Goal: Transaction & Acquisition: Purchase product/service

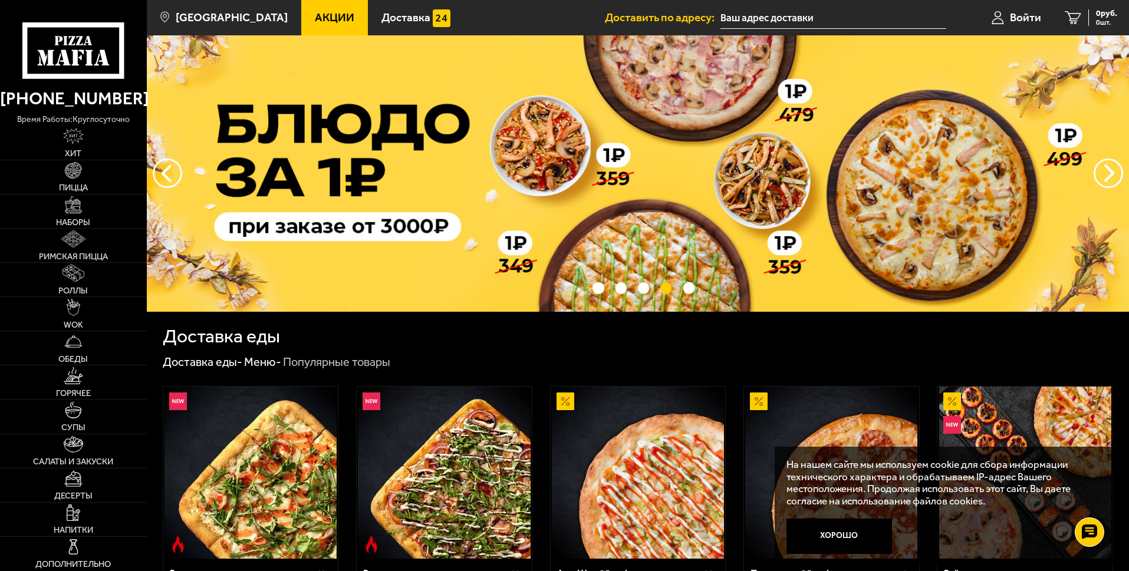
scroll to position [354, 0]
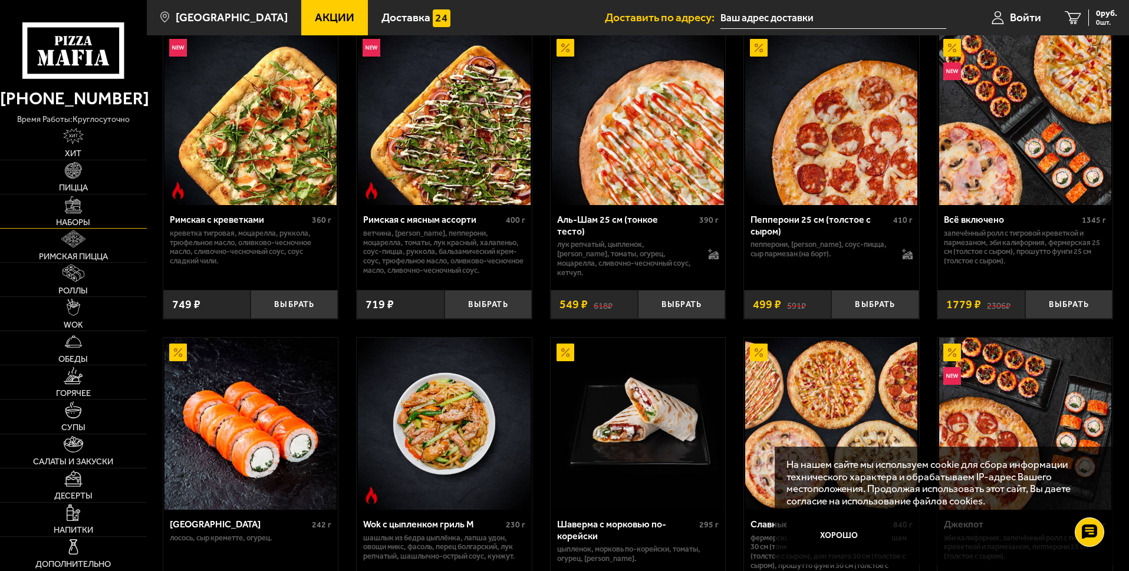
click at [86, 219] on span "Наборы" at bounding box center [73, 222] width 34 height 9
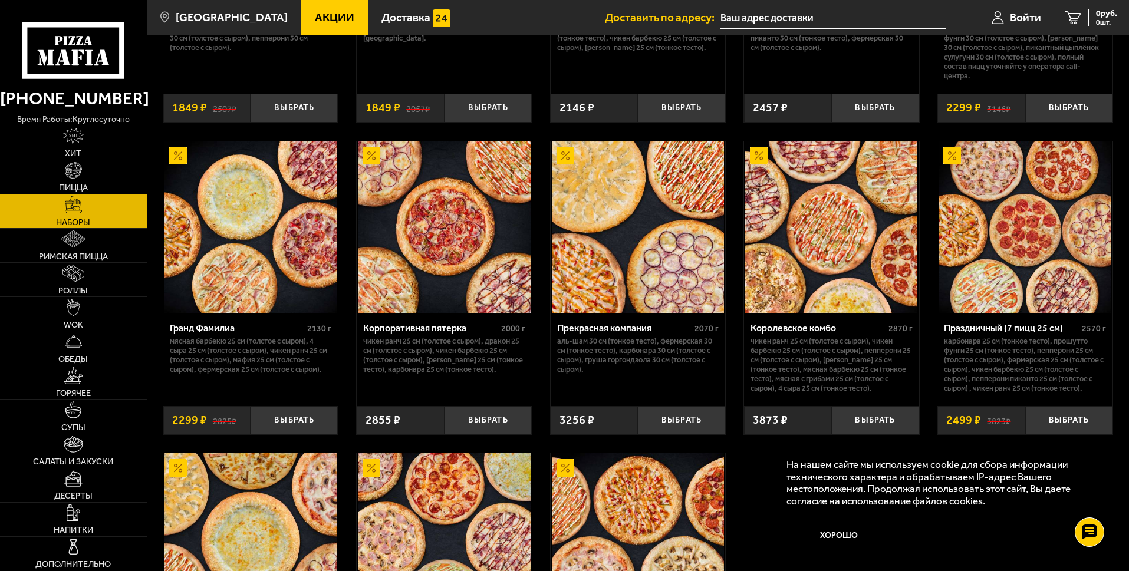
scroll to position [1790, 0]
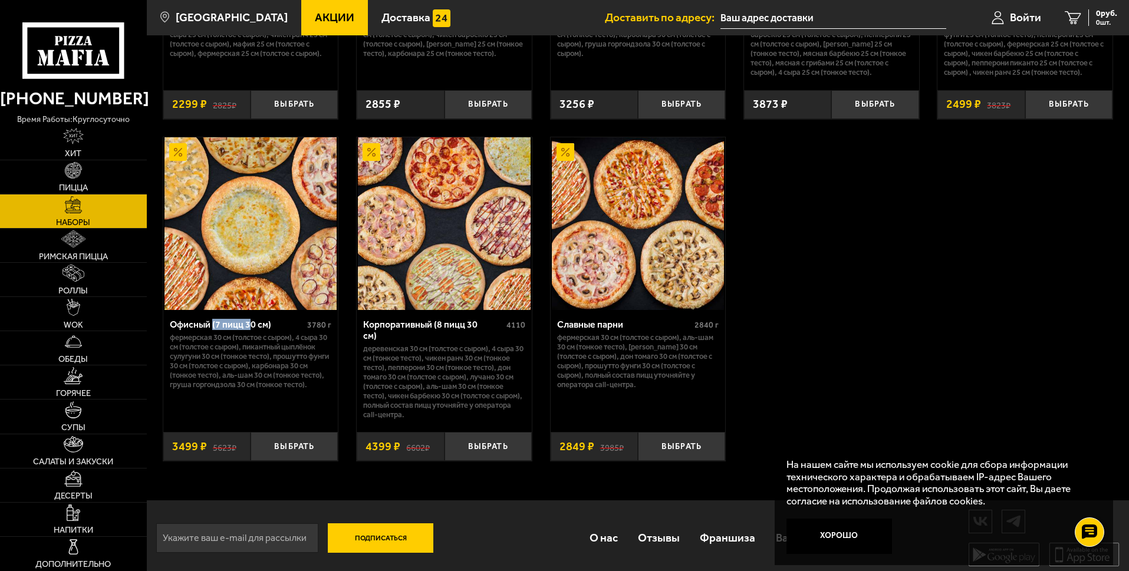
drag, startPoint x: 213, startPoint y: 329, endPoint x: 251, endPoint y: 325, distance: 37.9
click at [251, 325] on div "Офисный (7 пицц 30 см)" at bounding box center [237, 324] width 135 height 11
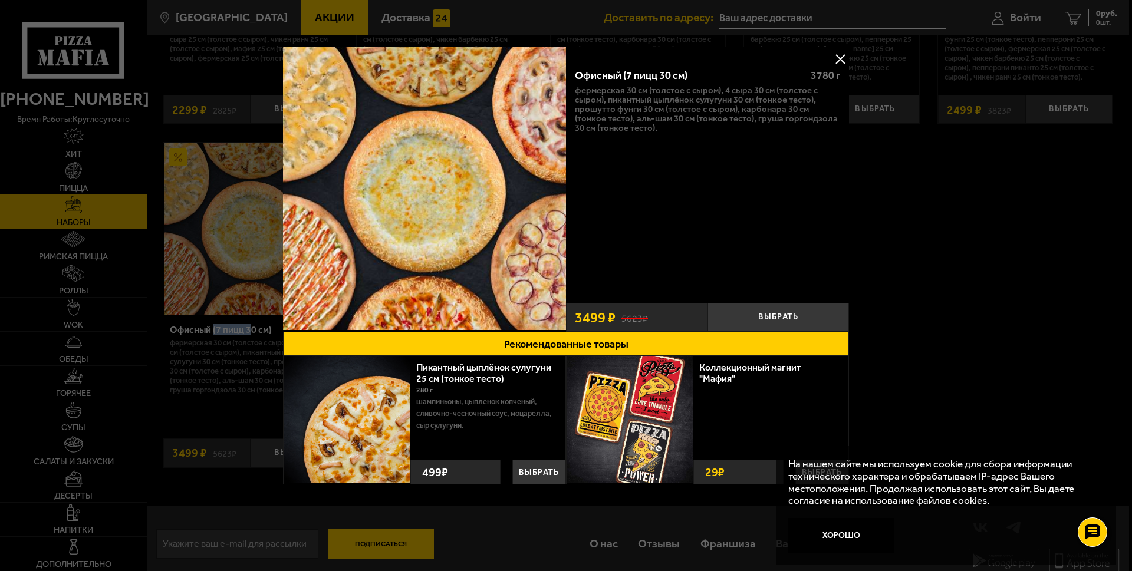
click at [848, 58] on button at bounding box center [840, 59] width 18 height 18
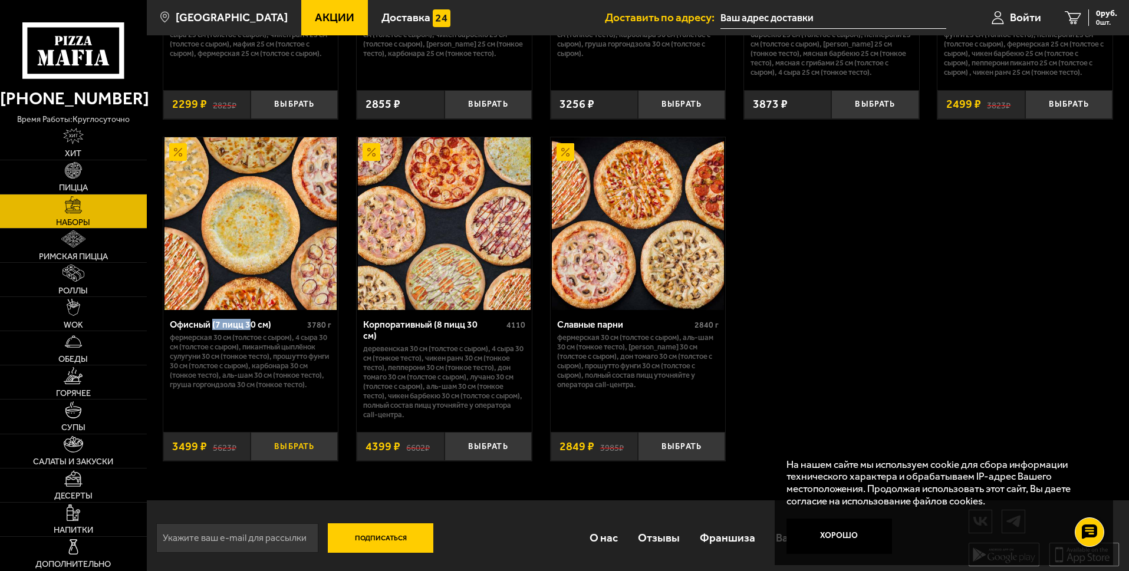
click at [301, 435] on button "Выбрать" at bounding box center [294, 446] width 87 height 29
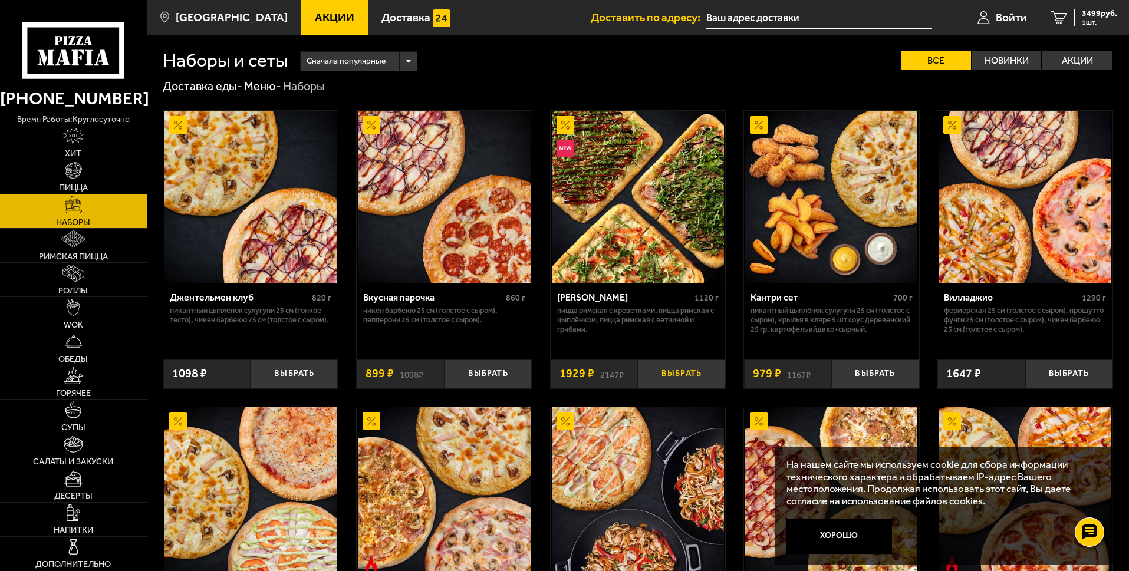
click at [683, 378] on button "Выбрать" at bounding box center [681, 374] width 87 height 29
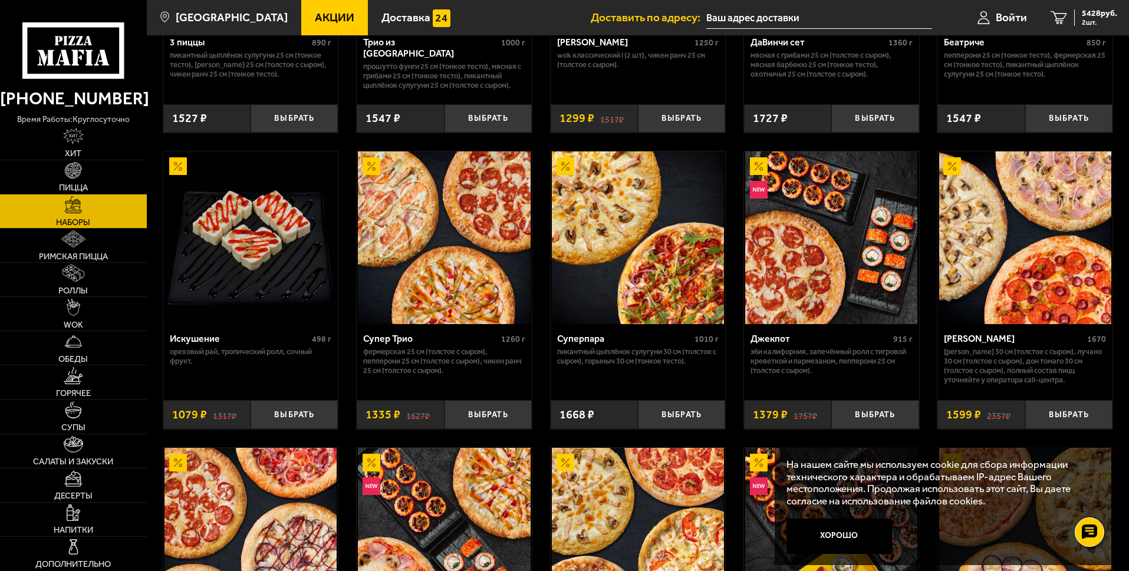
scroll to position [198, 0]
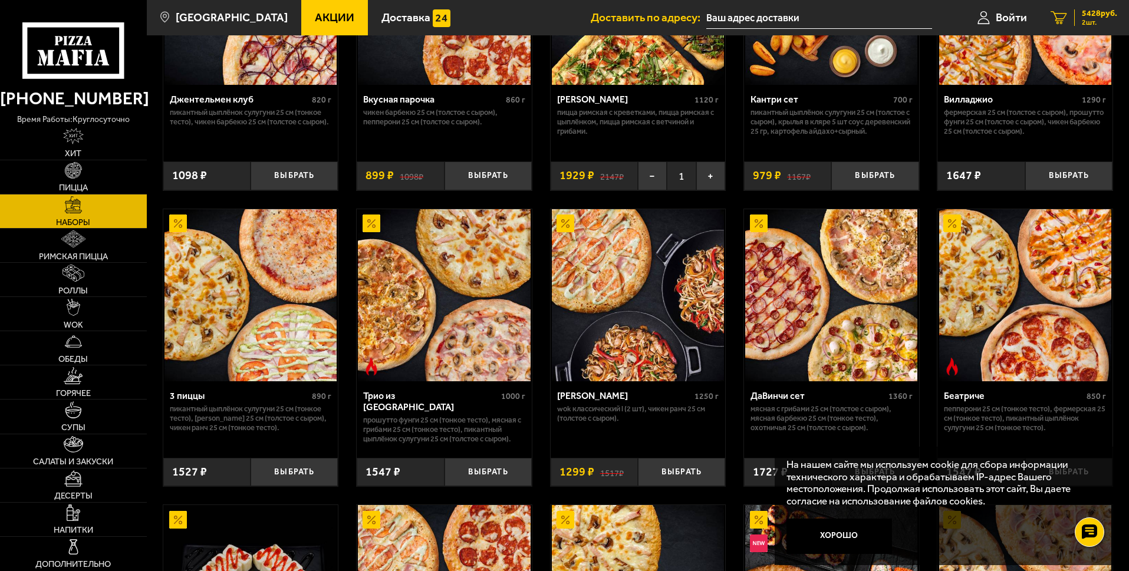
click at [1064, 15] on icon "2" at bounding box center [1059, 18] width 17 height 14
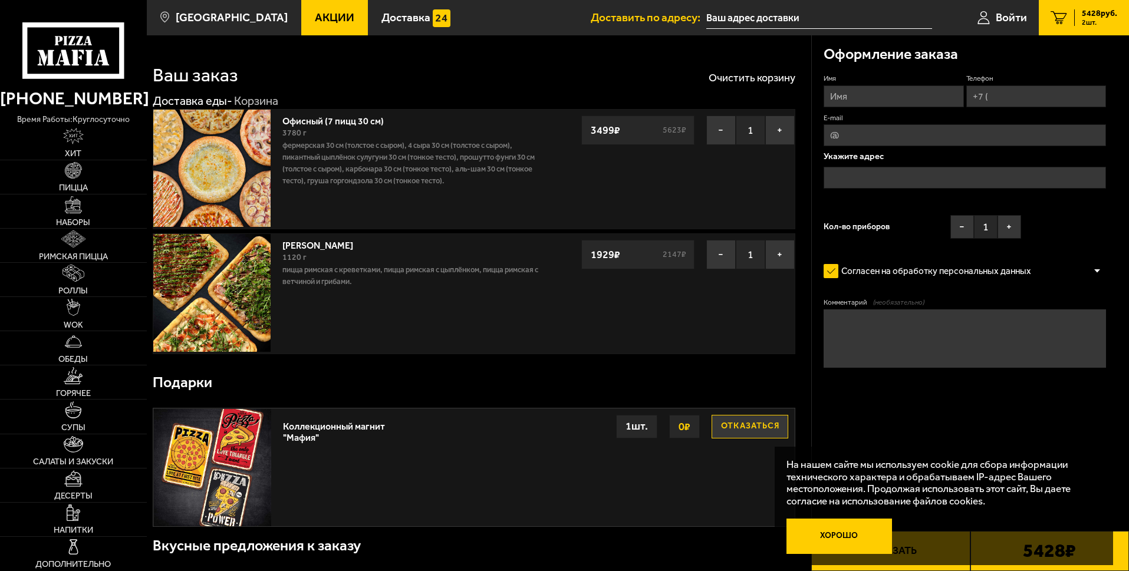
click at [841, 546] on button "Хорошо" at bounding box center [839, 536] width 106 height 35
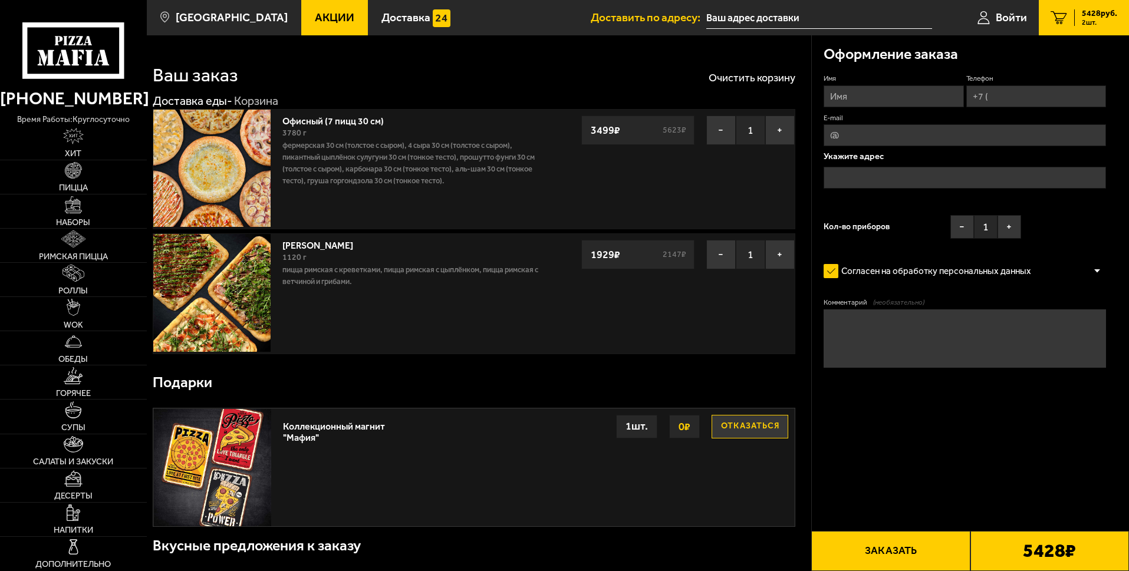
click at [840, 96] on input "Имя" at bounding box center [894, 96] width 140 height 22
type input "[PERSON_NAME]"
click at [999, 95] on input "Телефон" at bounding box center [1036, 96] width 140 height 22
type input "[PHONE_NUMBER]"
click at [875, 186] on input "text" at bounding box center [965, 178] width 282 height 22
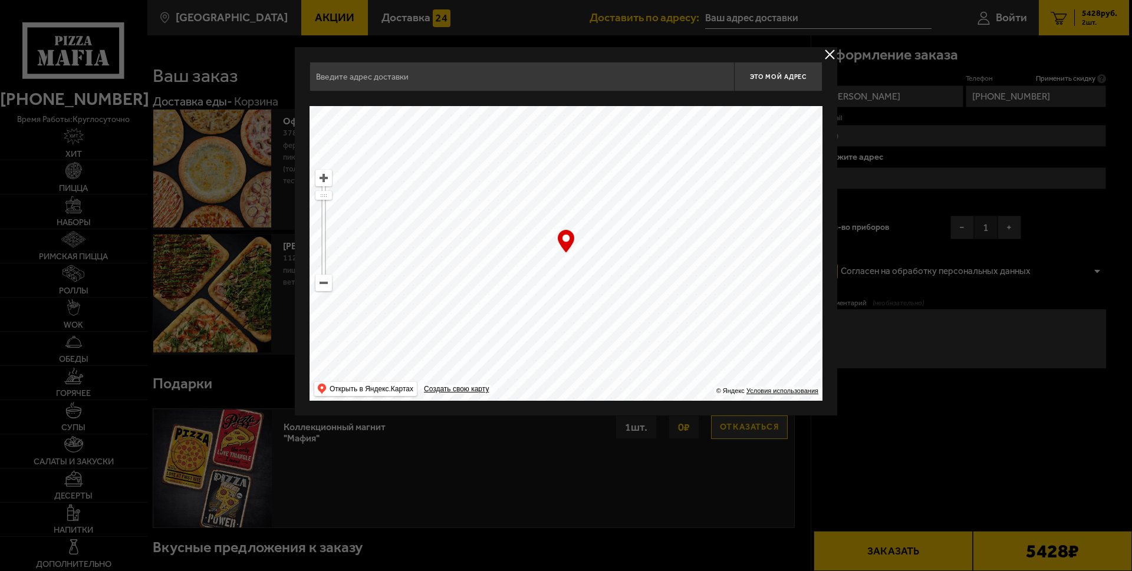
drag, startPoint x: 528, startPoint y: 315, endPoint x: 563, endPoint y: 280, distance: 50.0
click at [563, 280] on ymaps at bounding box center [565, 253] width 513 height 295
type input "[PERSON_NAME][STREET_ADDRESS]"
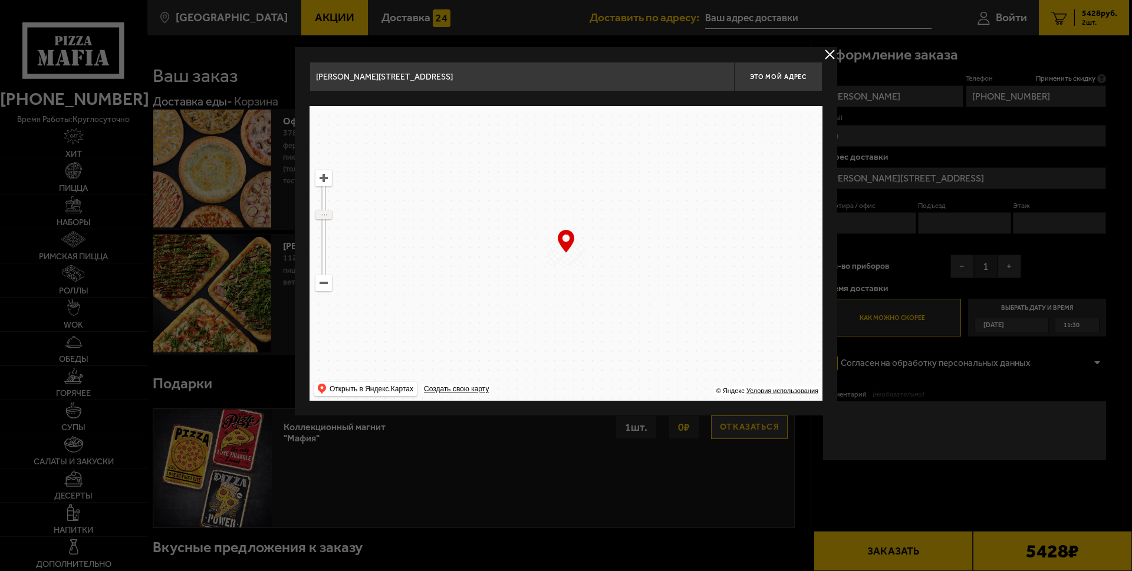
drag, startPoint x: 322, startPoint y: 199, endPoint x: 330, endPoint y: 215, distance: 17.4
click at [330, 215] on ymaps at bounding box center [323, 215] width 15 height 8
drag, startPoint x: 567, startPoint y: 325, endPoint x: 607, endPoint y: 250, distance: 84.6
click at [611, 250] on ymaps at bounding box center [565, 253] width 513 height 295
drag, startPoint x: 328, startPoint y: 217, endPoint x: 331, endPoint y: 208, distance: 9.7
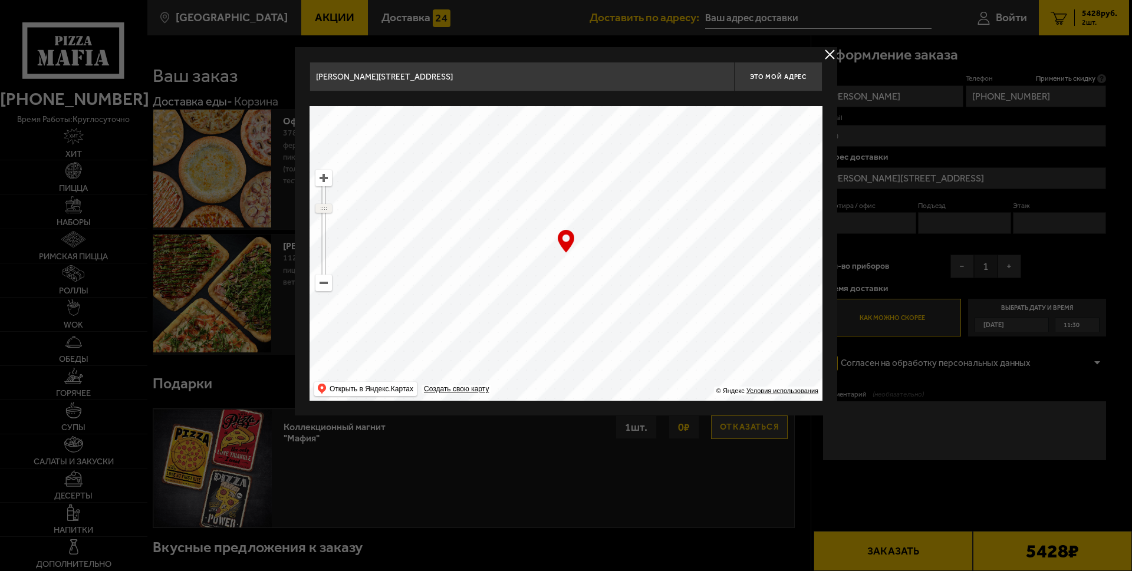
click at [331, 208] on ymaps at bounding box center [323, 209] width 15 height 8
drag, startPoint x: 672, startPoint y: 334, endPoint x: 700, endPoint y: 277, distance: 63.3
click at [700, 277] on ymaps at bounding box center [565, 253] width 513 height 295
drag, startPoint x: 693, startPoint y: 269, endPoint x: 685, endPoint y: 256, distance: 15.1
click at [685, 256] on ymaps at bounding box center [565, 253] width 513 height 295
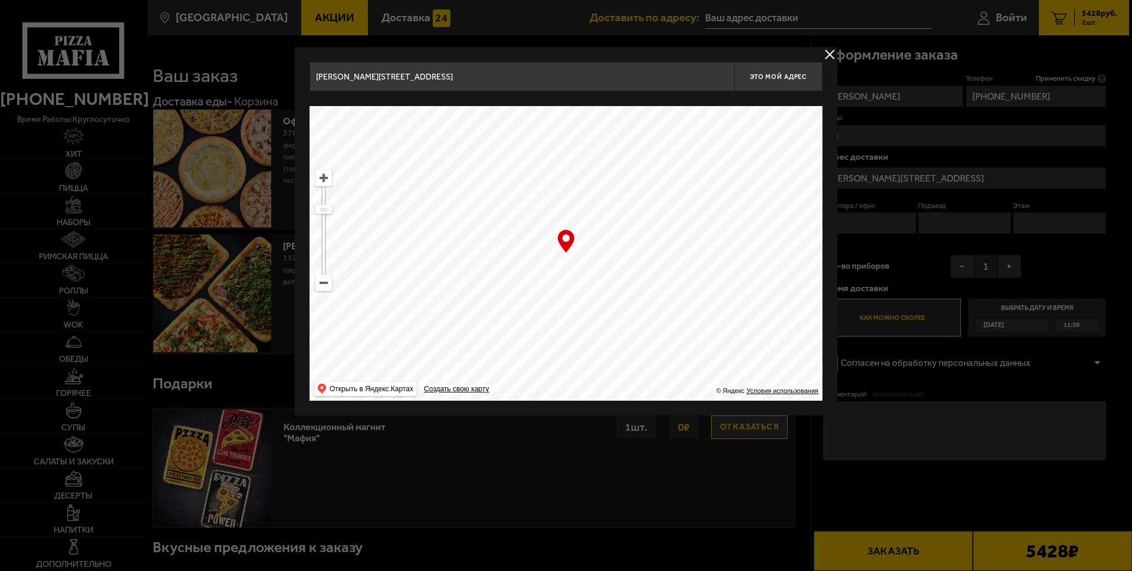
click at [581, 291] on ymaps at bounding box center [565, 253] width 513 height 295
type input "[STREET_ADDRESS]"
drag, startPoint x: 322, startPoint y: 208, endPoint x: 318, endPoint y: 192, distance: 17.0
click at [318, 192] on ymaps at bounding box center [323, 192] width 15 height 8
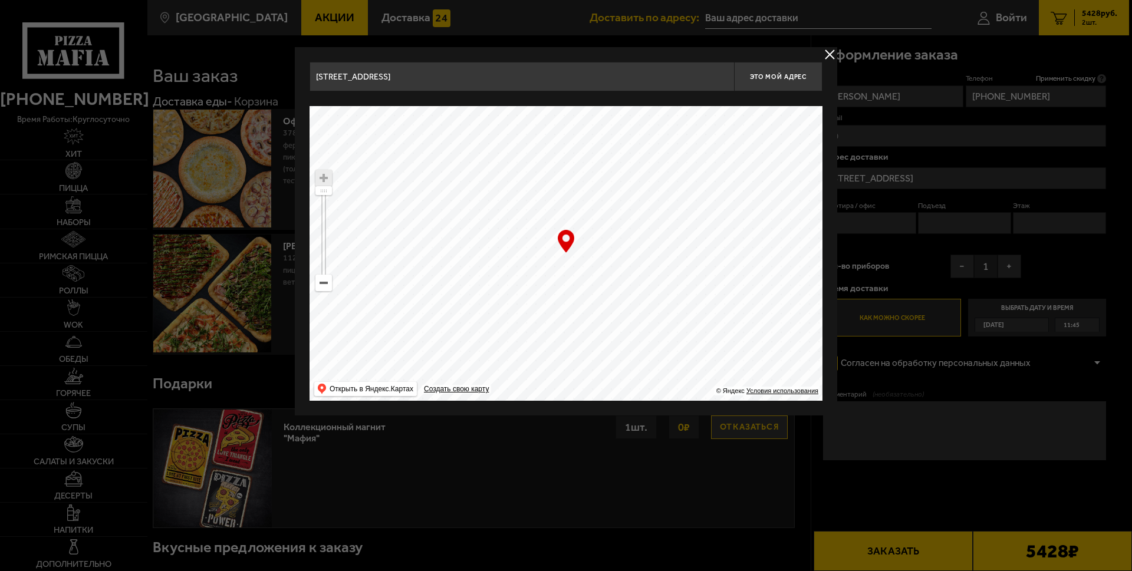
drag, startPoint x: 707, startPoint y: 195, endPoint x: 592, endPoint y: 320, distance: 169.8
click at [592, 320] on ymaps at bounding box center [565, 253] width 513 height 295
drag, startPoint x: 621, startPoint y: 252, endPoint x: 589, endPoint y: 258, distance: 33.0
click at [589, 258] on ymaps at bounding box center [565, 253] width 513 height 295
type input "площадь Стачек, 9"
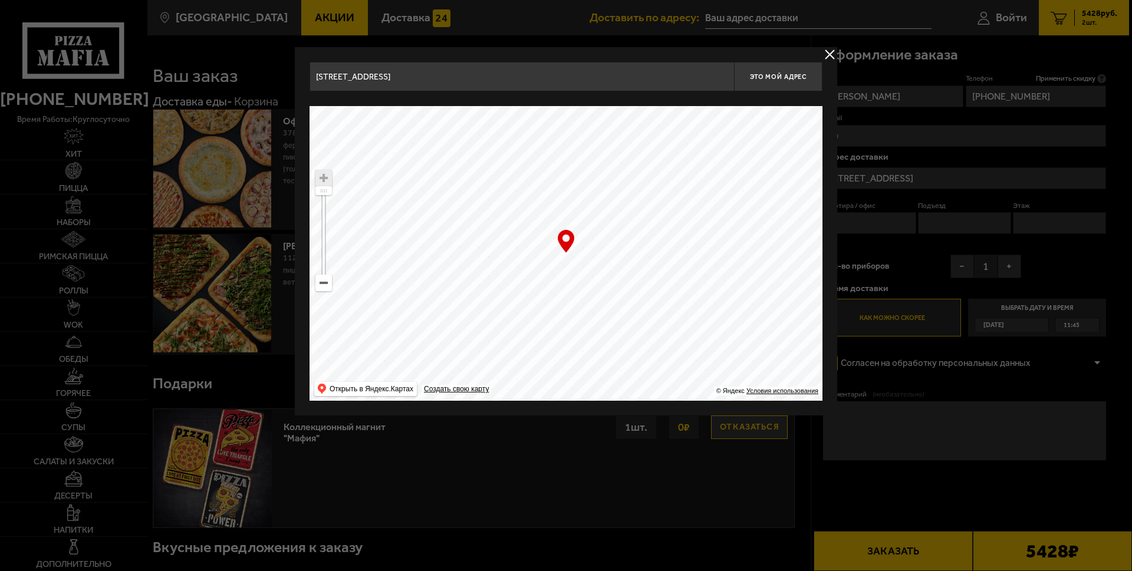
type input "площадь Стачек, 9"
drag, startPoint x: 325, startPoint y: 190, endPoint x: 325, endPoint y: 172, distance: 18.3
click at [325, 172] on ymaps at bounding box center [323, 230] width 17 height 121
drag, startPoint x: 588, startPoint y: 279, endPoint x: 596, endPoint y: 285, distance: 9.7
click at [596, 285] on ymaps at bounding box center [565, 253] width 513 height 295
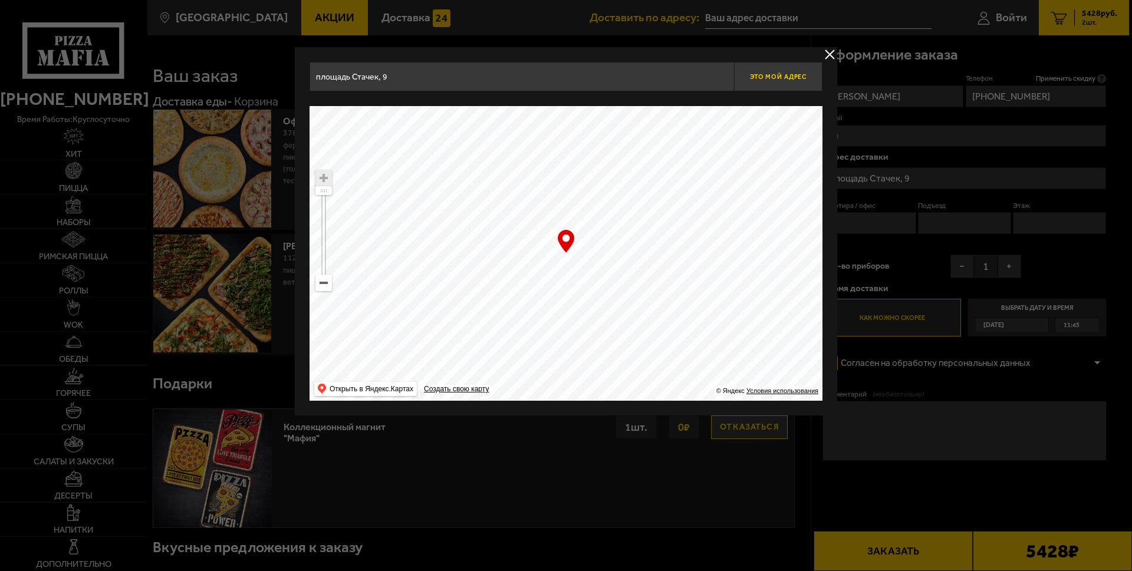
click at [776, 81] on button "Это мой адрес" at bounding box center [778, 76] width 88 height 29
type input "площадь Стачек, 9"
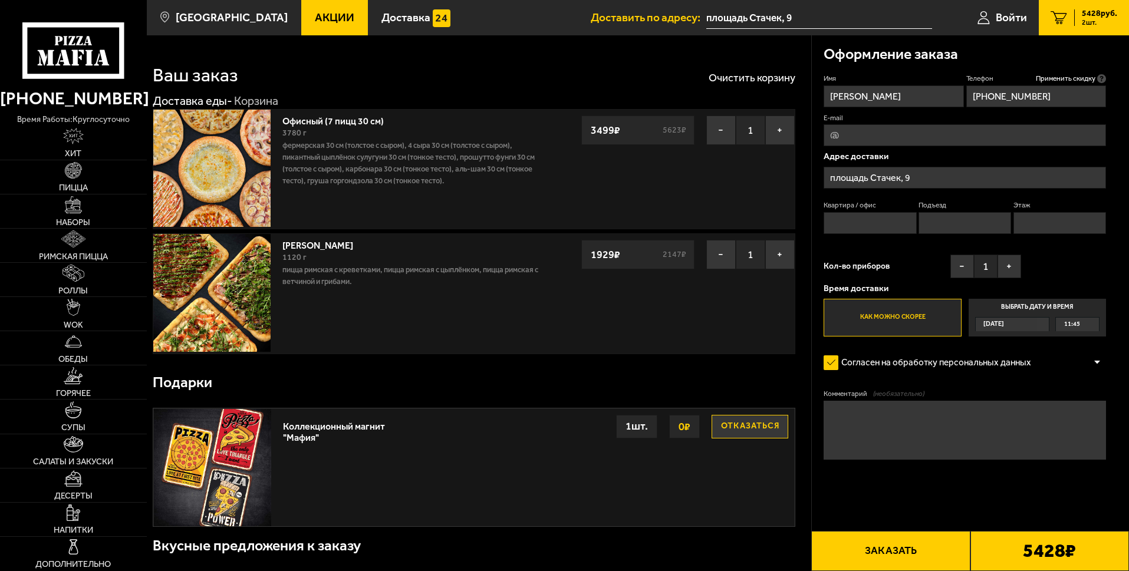
click at [969, 421] on textarea "Комментарий (необязательно)" at bounding box center [965, 430] width 282 height 59
type textarea "Оплата наличными 6000 р Выход в офисную часть тц рядом с "вкусно и Точка" Позво…"
click at [879, 561] on button "Заказать" at bounding box center [890, 551] width 159 height 40
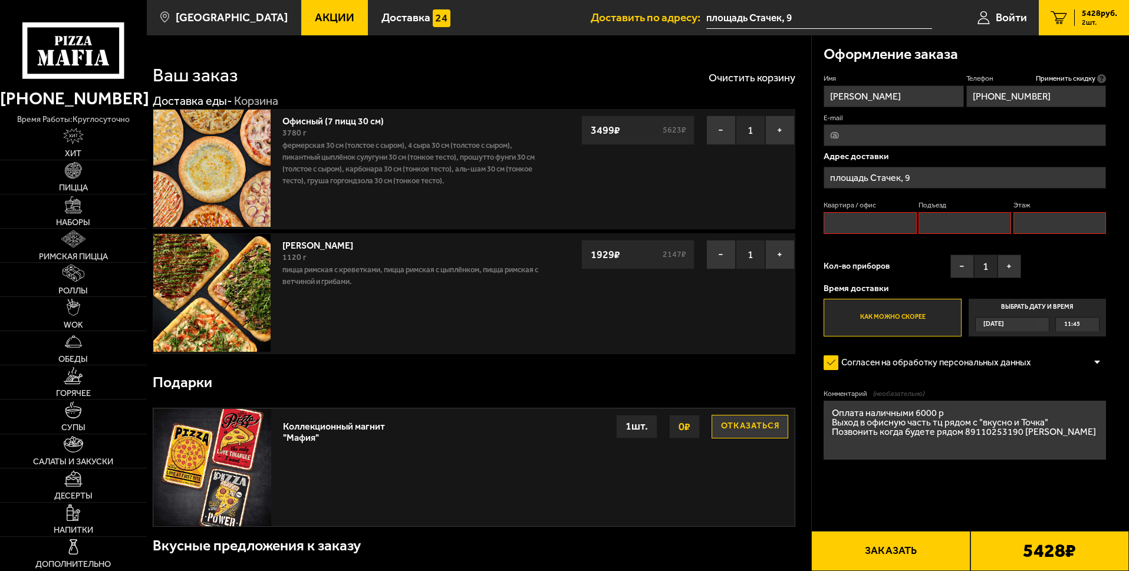
click at [859, 222] on input "Квартира / офис" at bounding box center [870, 223] width 93 height 22
type input "1"
click at [928, 226] on input "Подъезд" at bounding box center [964, 223] width 93 height 22
type input "1"
click at [1028, 220] on input "Этаж" at bounding box center [1059, 223] width 93 height 22
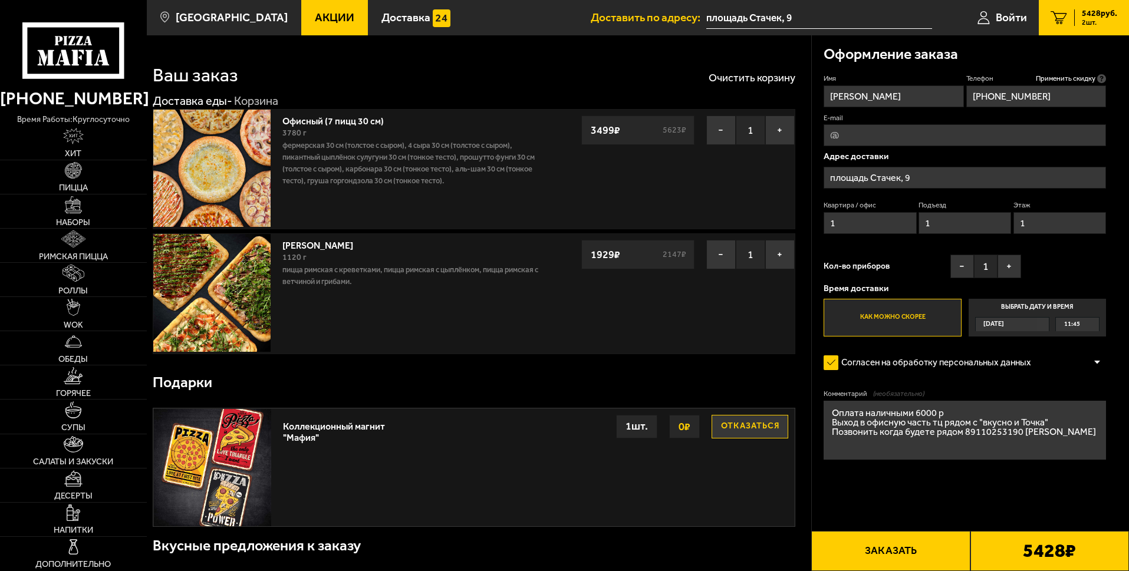
type input "1"
click at [924, 264] on div "Кол-во приборов − 1 +" at bounding box center [922, 269] width 197 height 29
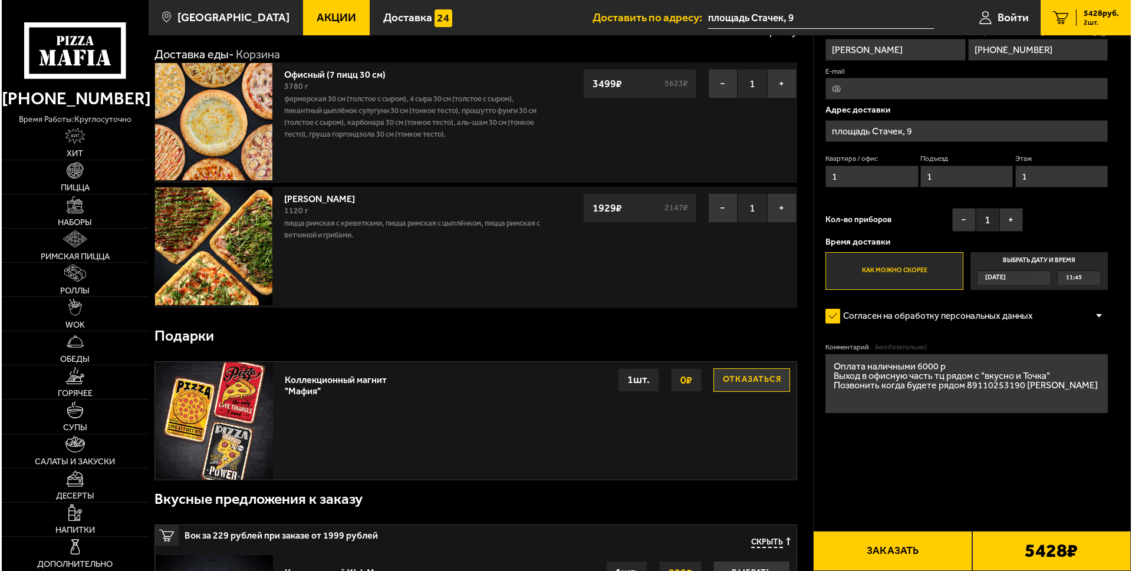
scroll to position [118, 0]
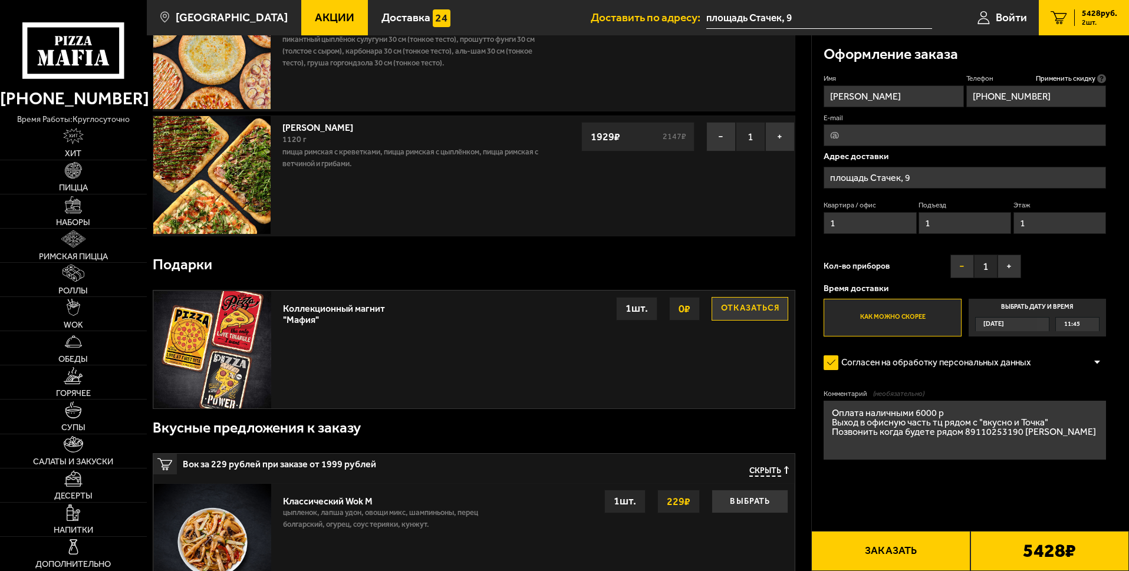
click at [960, 262] on button "−" at bounding box center [962, 267] width 24 height 24
click at [1002, 388] on form "Имя [PERSON_NAME] Телефон Применить скидку Вы будете зарегистрированы автоматич…" at bounding box center [965, 302] width 282 height 456
click at [941, 553] on button "Заказать" at bounding box center [890, 551] width 159 height 40
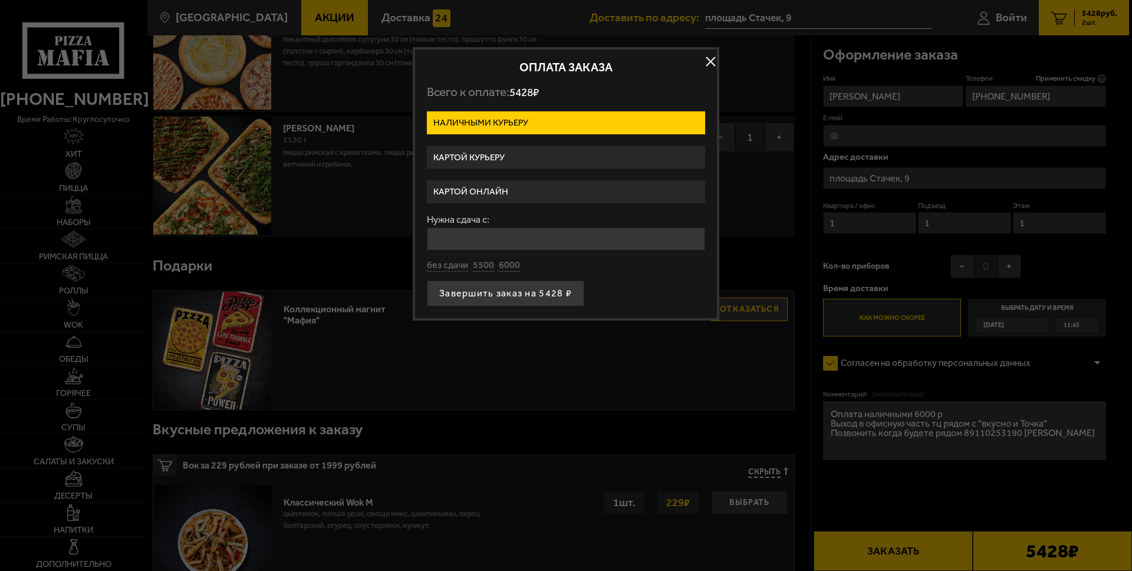
click at [495, 240] on input "Нужна сдача с:" at bounding box center [566, 239] width 278 height 23
type input "6000"
click at [511, 297] on button "Завершить заказ на 5428 ₽" at bounding box center [505, 294] width 157 height 26
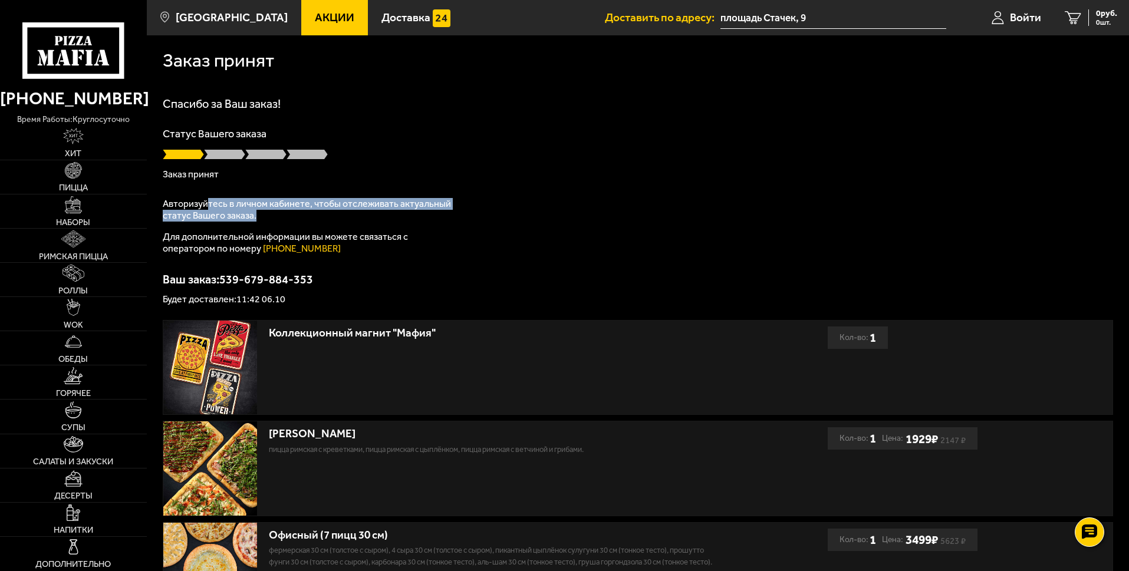
drag, startPoint x: 205, startPoint y: 209, endPoint x: 397, endPoint y: 211, distance: 192.2
click at [397, 211] on p "Авторизуйтесь в личном кабинете, чтобы отслеживать актуальный статус Вашего зак…" at bounding box center [310, 210] width 295 height 24
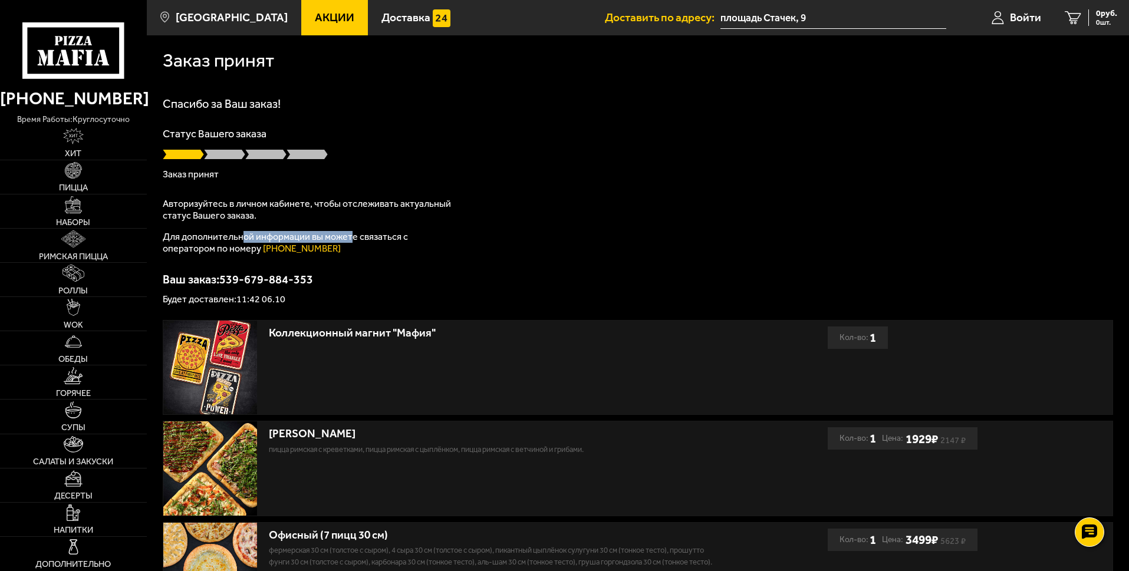
drag, startPoint x: 245, startPoint y: 236, endPoint x: 351, endPoint y: 235, distance: 106.1
click at [351, 235] on p "Для дополнительной информации вы можете связаться с оператором по номеру [PHONE…" at bounding box center [310, 243] width 295 height 24
